Goal: Navigation & Orientation: Find specific page/section

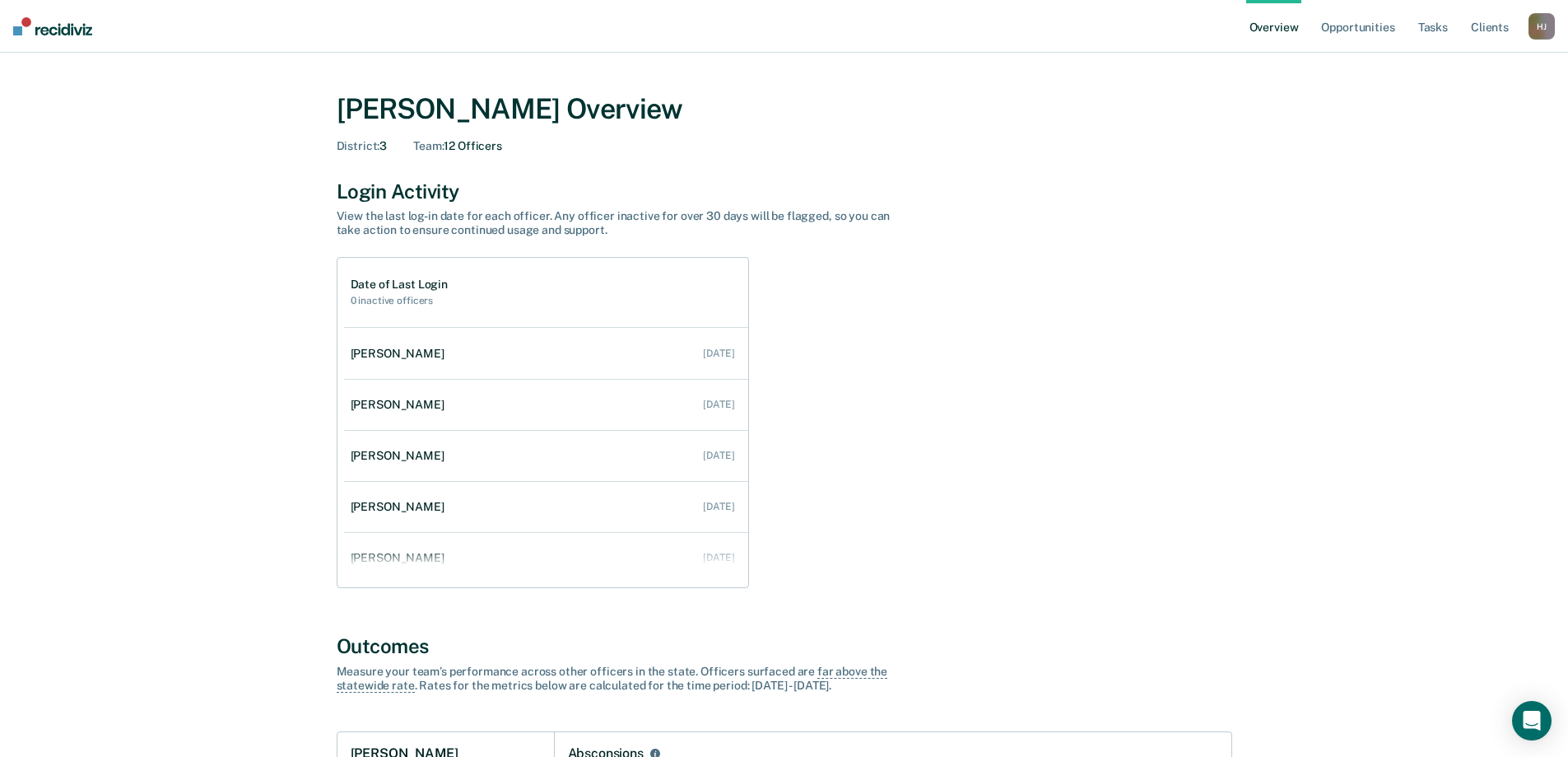
click at [1530, 29] on div "Overview Opportunities Tasks Client s Harris, Jonathan H J Profile How it works…" at bounding box center [1400, 26] width 309 height 53
click at [1543, 22] on div "H J" at bounding box center [1542, 26] width 26 height 26
click at [1434, 111] on link "Go to Operations" at bounding box center [1476, 106] width 133 height 14
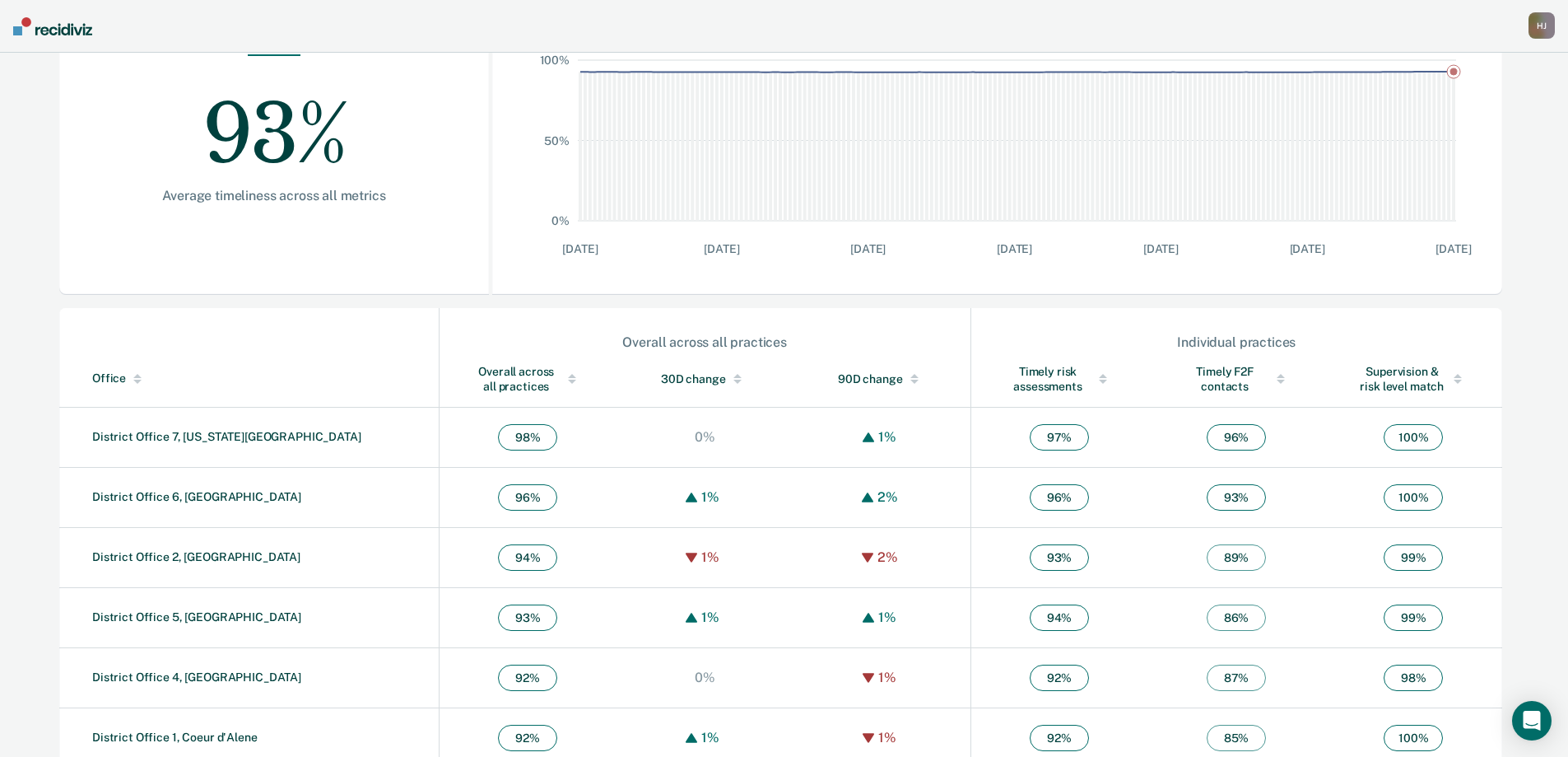
scroll to position [391, 0]
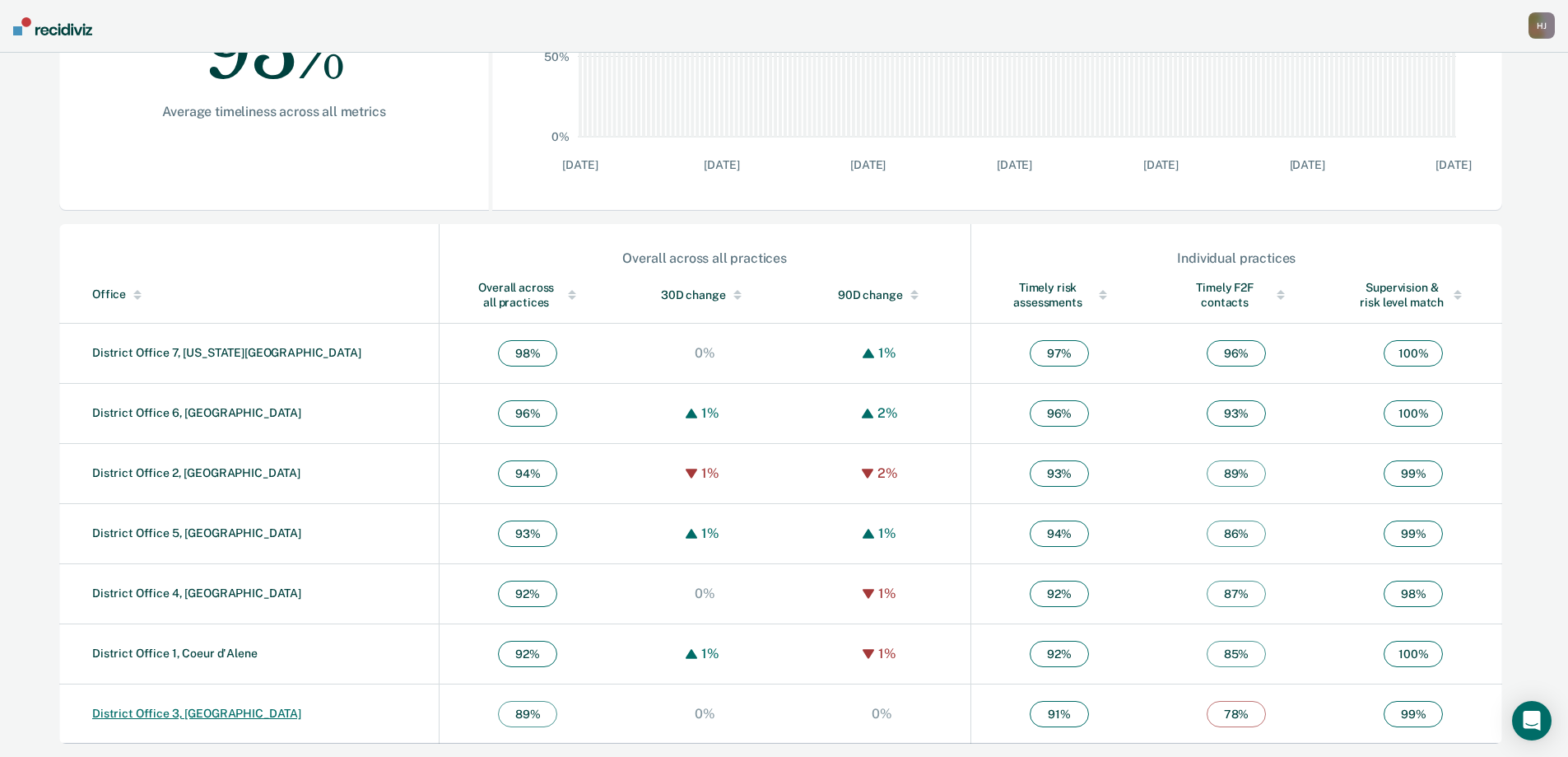
click at [184, 715] on link "District Office 3, Caldwell" at bounding box center [197, 713] width 209 height 13
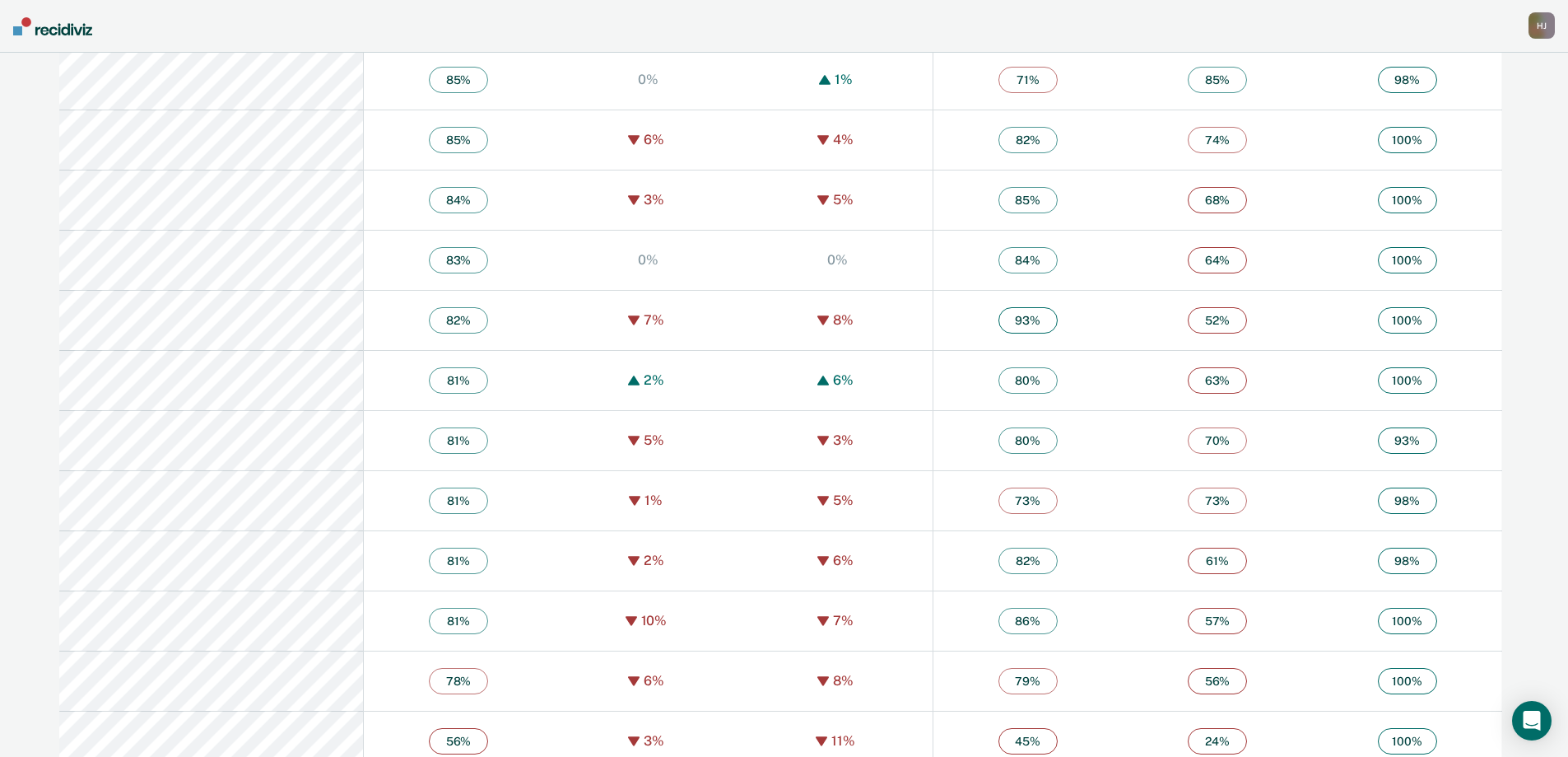
scroll to position [2976, 0]
